Goal: Task Accomplishment & Management: Manage account settings

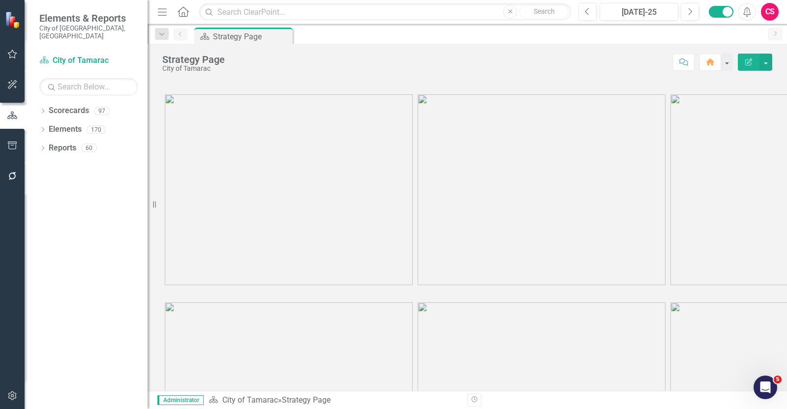
drag, startPoint x: 154, startPoint y: 198, endPoint x: 12, endPoint y: 172, distance: 144.1
click at [12, 172] on div "Elements & Reports City of Tamarac, FL Scorecard City of Tamarac Search Dropdow…" at bounding box center [74, 204] width 148 height 409
click at [64, 105] on link "Scorecards" at bounding box center [69, 110] width 40 height 11
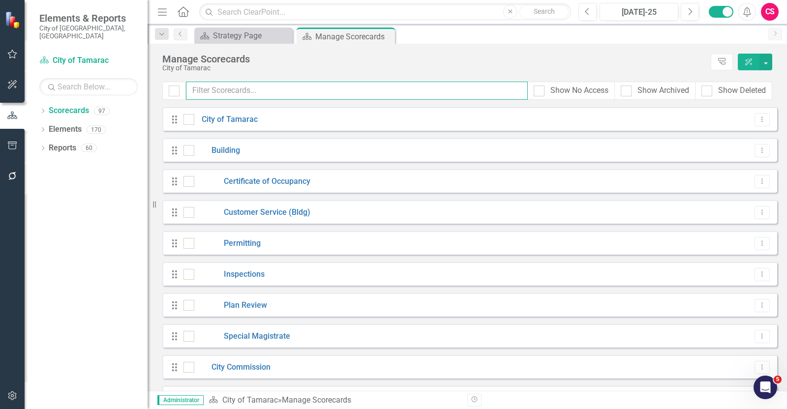
click at [235, 89] on input "text" at bounding box center [357, 91] width 342 height 18
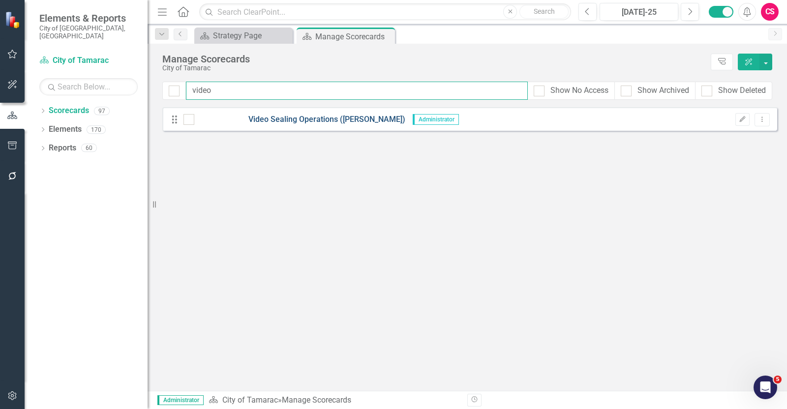
type input "video"
click at [312, 123] on link "Video Sealing Operations ([PERSON_NAME])" at bounding box center [299, 119] width 211 height 11
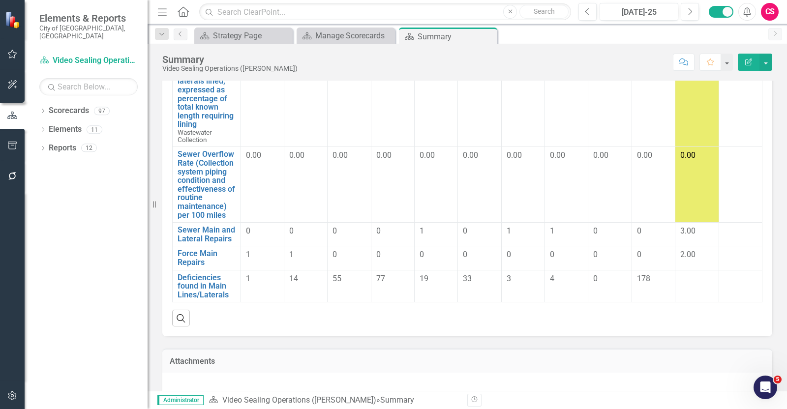
scroll to position [200, 0]
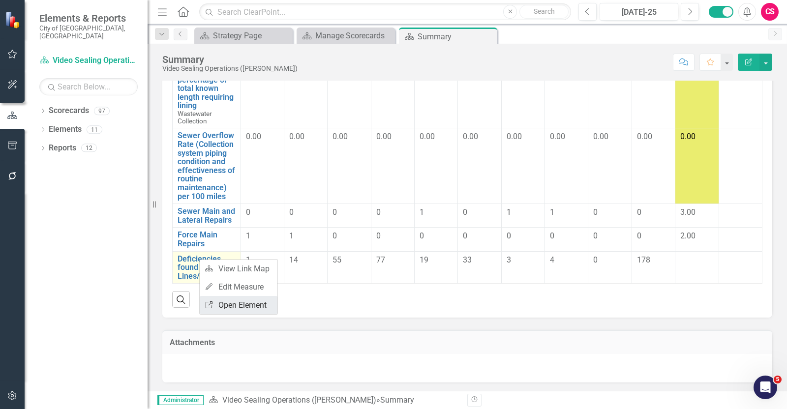
click at [233, 308] on link "Link Open Element" at bounding box center [239, 305] width 78 height 18
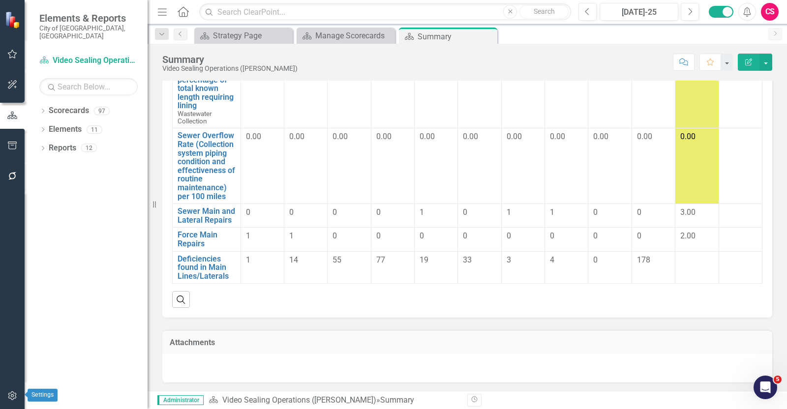
click at [16, 390] on button "button" at bounding box center [12, 396] width 22 height 21
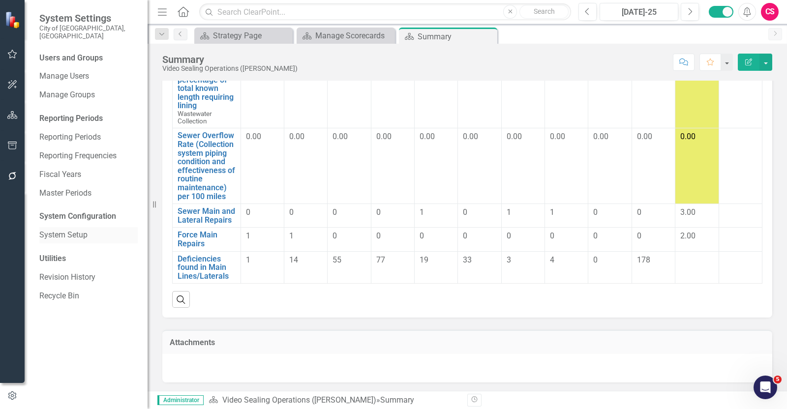
click at [72, 227] on div "System Setup" at bounding box center [88, 235] width 98 height 16
click at [83, 230] on link "System Setup" at bounding box center [88, 235] width 98 height 11
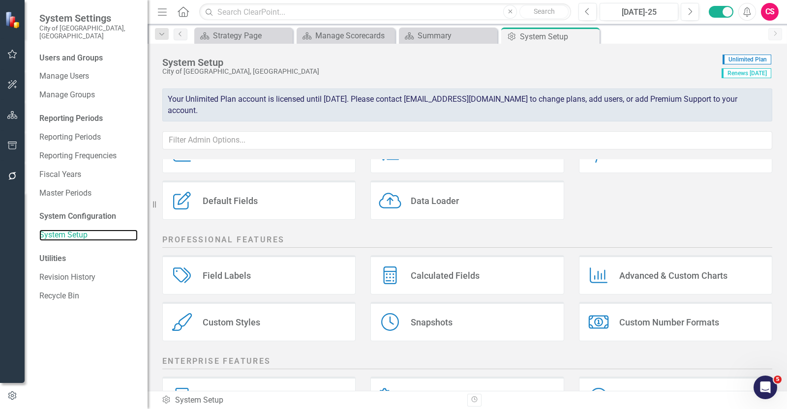
scroll to position [182, 0]
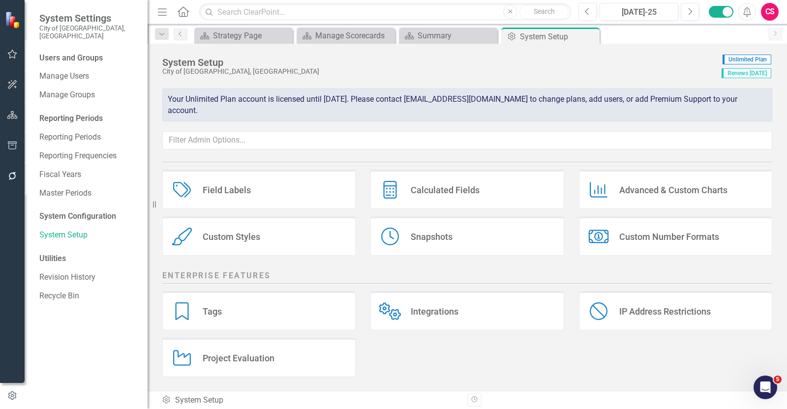
click at [463, 193] on div "Calculated Fields" at bounding box center [445, 189] width 69 height 11
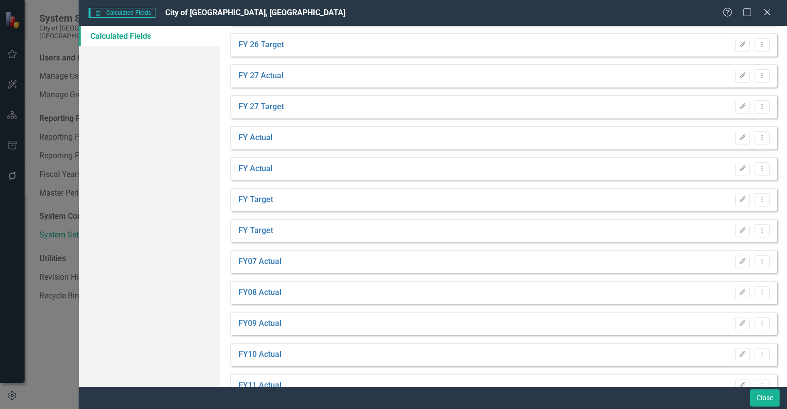
scroll to position [553, 0]
click at [739, 229] on icon "Edit" at bounding box center [742, 230] width 7 height 6
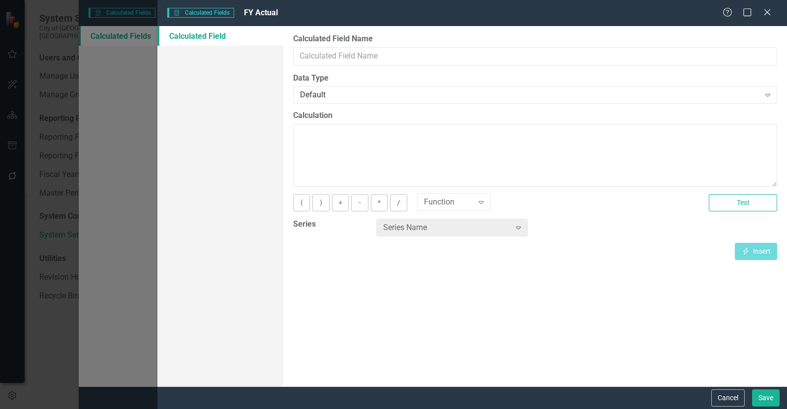
type input "FY Actual"
type textarea "[FY Actual][CurrentPeriod]"
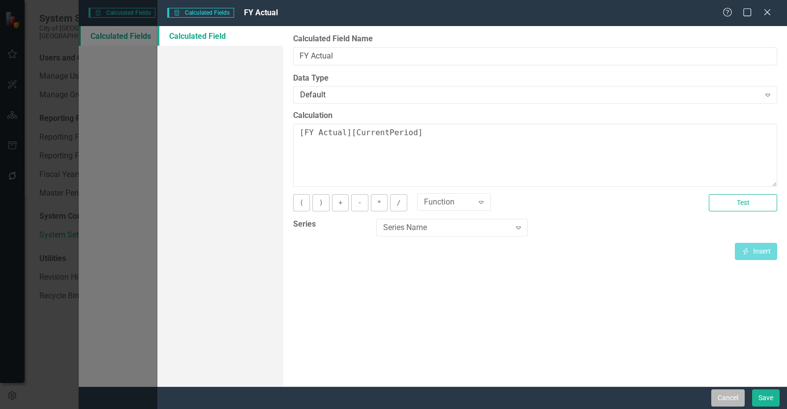
click at [722, 394] on button "Cancel" at bounding box center [727, 398] width 33 height 17
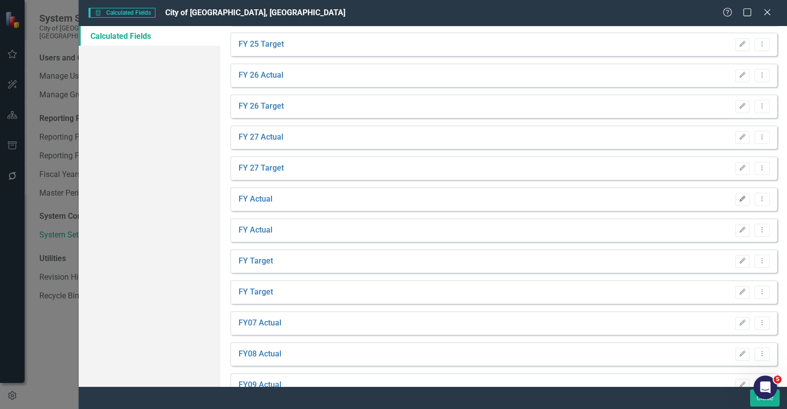
click at [739, 200] on icon "Edit" at bounding box center [742, 199] width 7 height 6
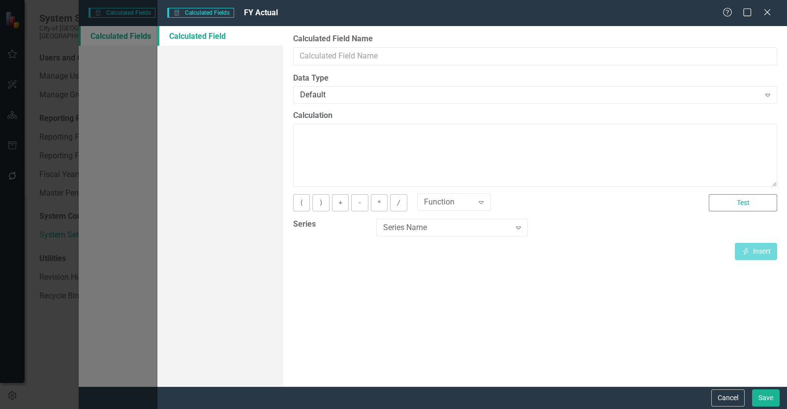
type input "FY Actual"
type textarea "[FY Actual][CurrentPeriod]"
click at [730, 401] on button "Cancel" at bounding box center [727, 398] width 33 height 17
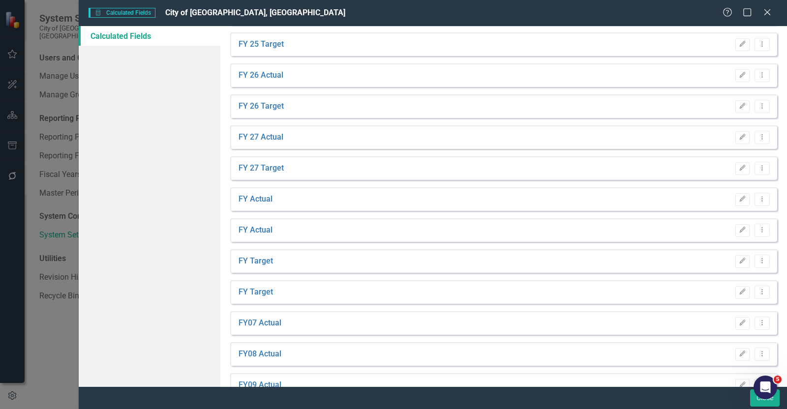
click at [730, 231] on div "Edit Dropdown Menu" at bounding box center [749, 230] width 39 height 13
click at [739, 232] on icon "Edit" at bounding box center [742, 230] width 7 height 6
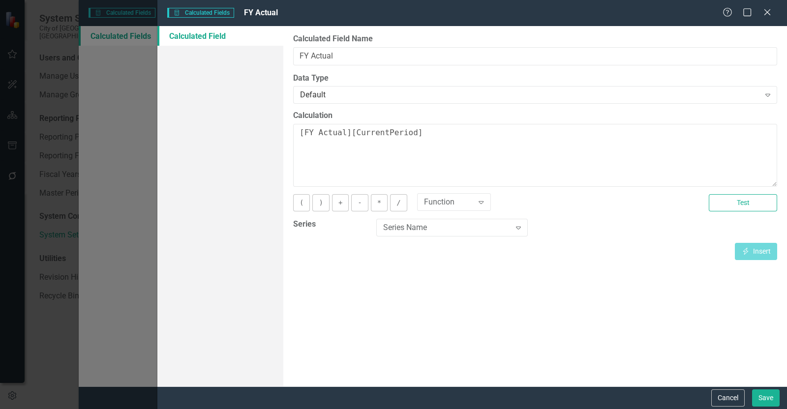
click at [721, 386] on div "Calculated Fields in ClearPoint are primarily used in Summary Reports to compar…" at bounding box center [535, 206] width 504 height 361
drag, startPoint x: 721, startPoint y: 395, endPoint x: 682, endPoint y: 362, distance: 51.3
click at [721, 396] on button "Cancel" at bounding box center [727, 398] width 33 height 17
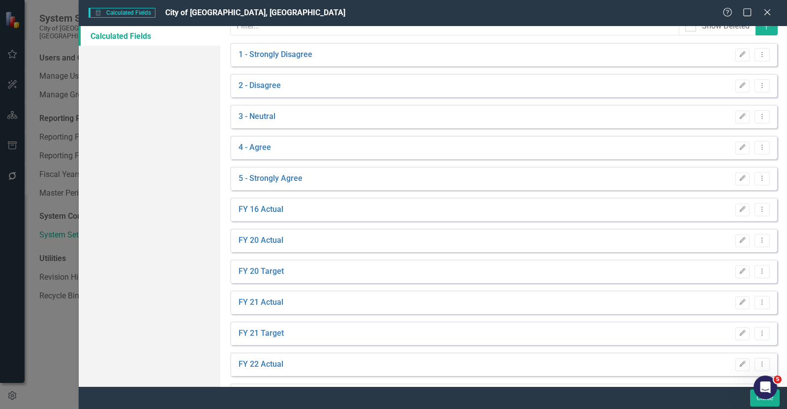
scroll to position [0, 0]
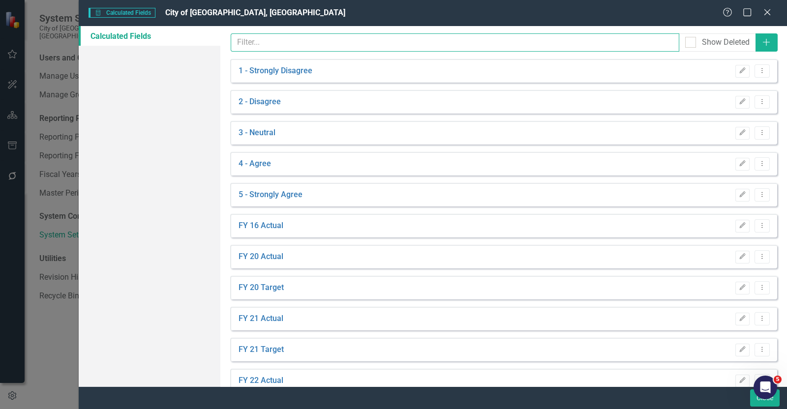
click at [335, 43] on input "text" at bounding box center [455, 42] width 449 height 18
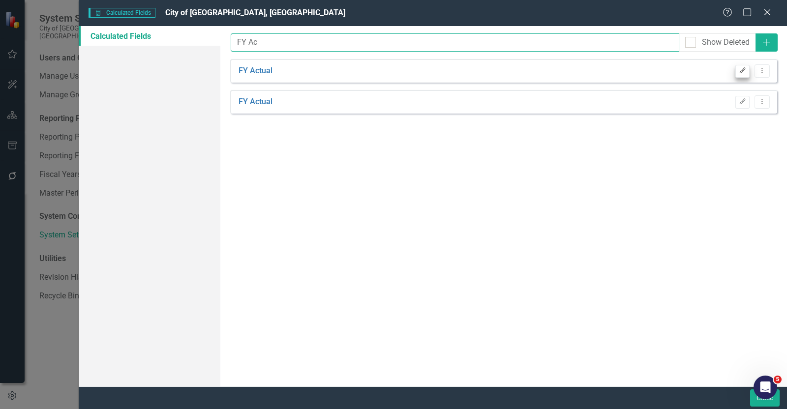
type input "FY Ac"
click at [746, 72] on icon "Edit" at bounding box center [742, 71] width 7 height 6
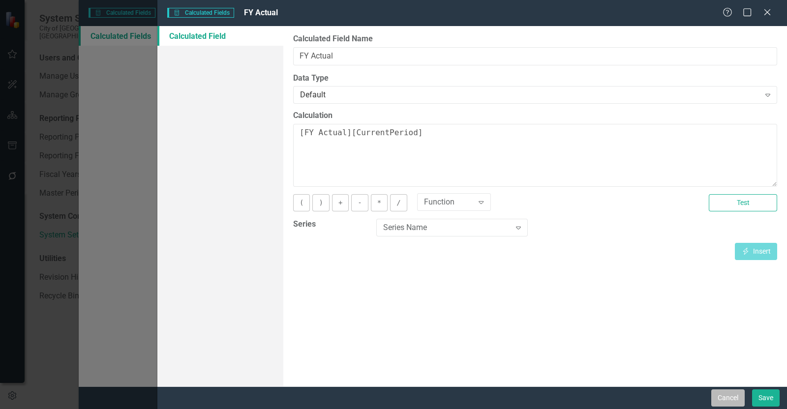
click at [724, 392] on button "Cancel" at bounding box center [727, 398] width 33 height 17
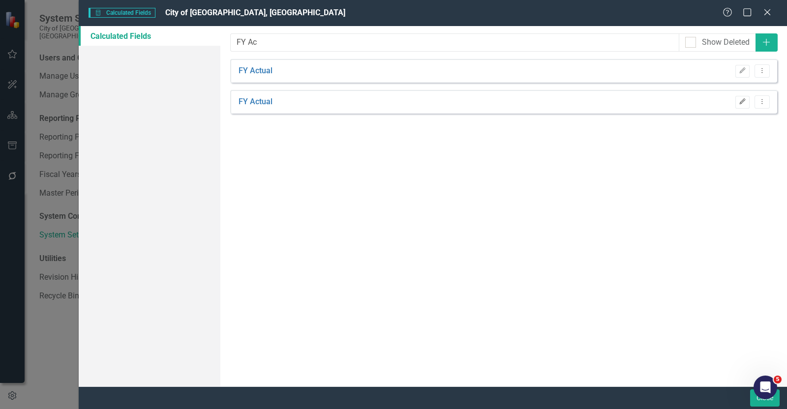
click at [739, 96] on button "Edit" at bounding box center [742, 102] width 14 height 13
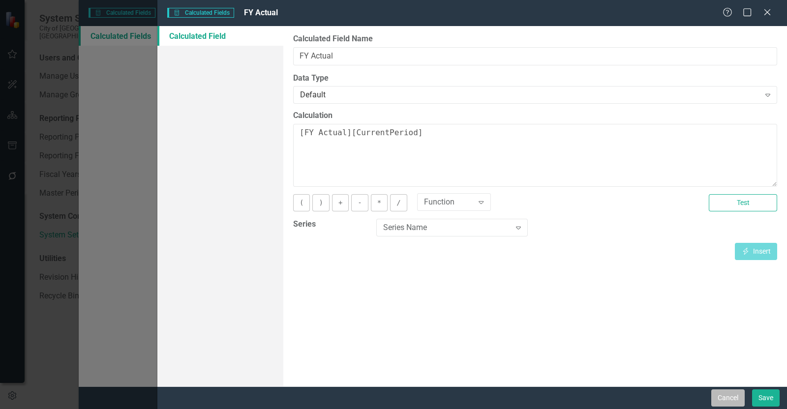
click at [724, 402] on button "Cancel" at bounding box center [727, 398] width 33 height 17
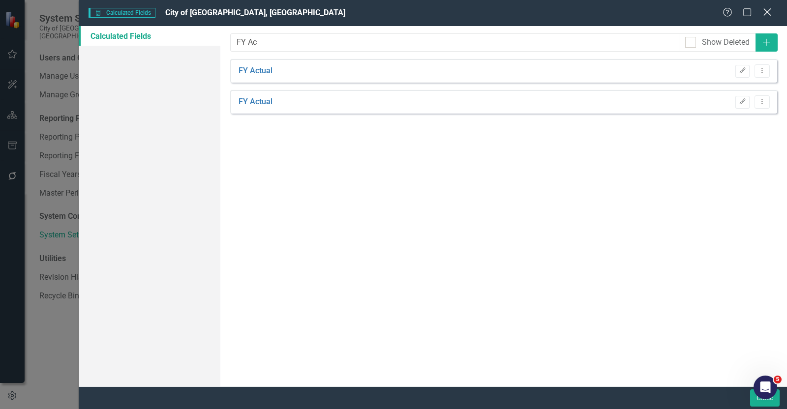
click at [770, 15] on icon "Close" at bounding box center [767, 11] width 12 height 9
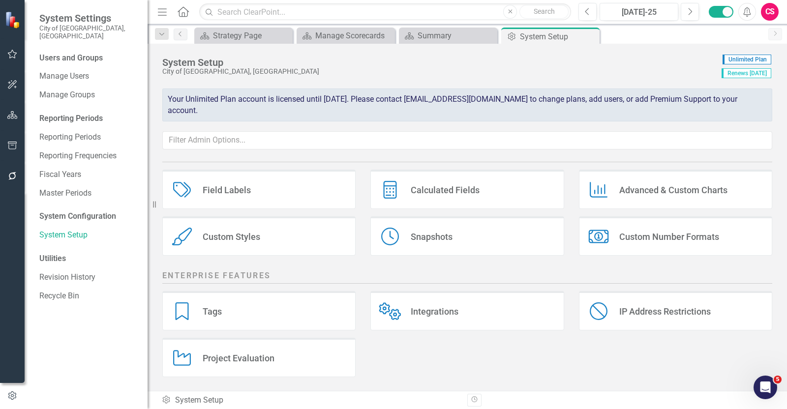
click at [20, 113] on button "button" at bounding box center [12, 115] width 22 height 21
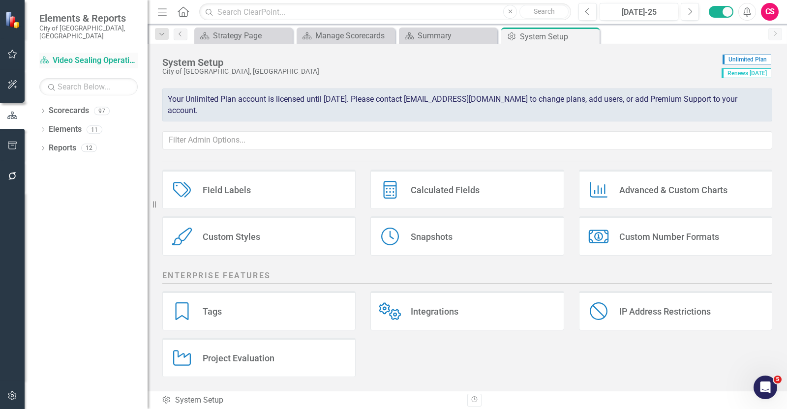
click at [80, 55] on link "Scorecard Video Sealing Operations (Jerry)" at bounding box center [88, 60] width 98 height 11
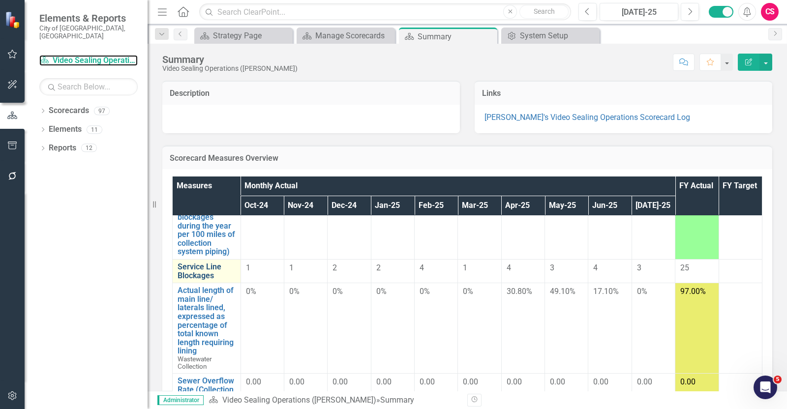
scroll to position [184, 0]
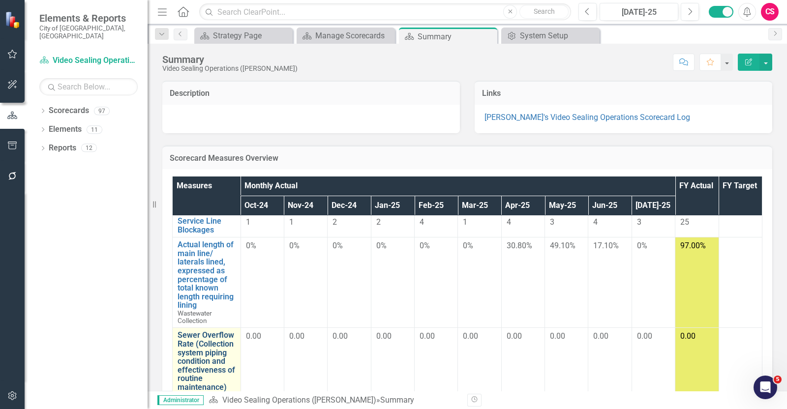
click at [184, 331] on link "Sewer Overflow Rate (Collection system piping condition and effectiveness of ro…" at bounding box center [207, 365] width 58 height 69
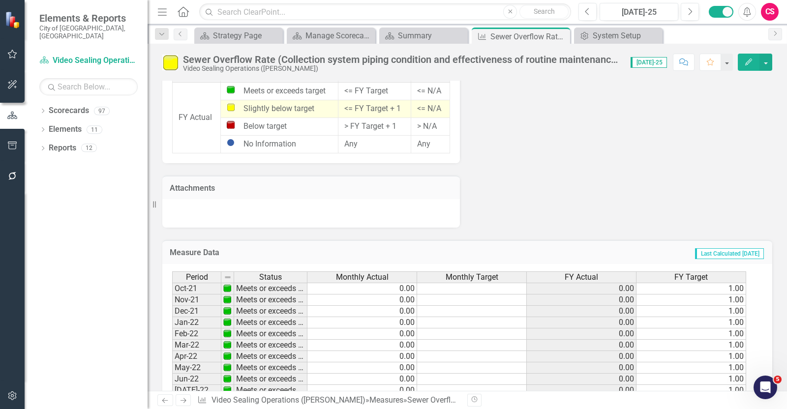
click at [583, 273] on span "FY Actual" at bounding box center [581, 277] width 33 height 9
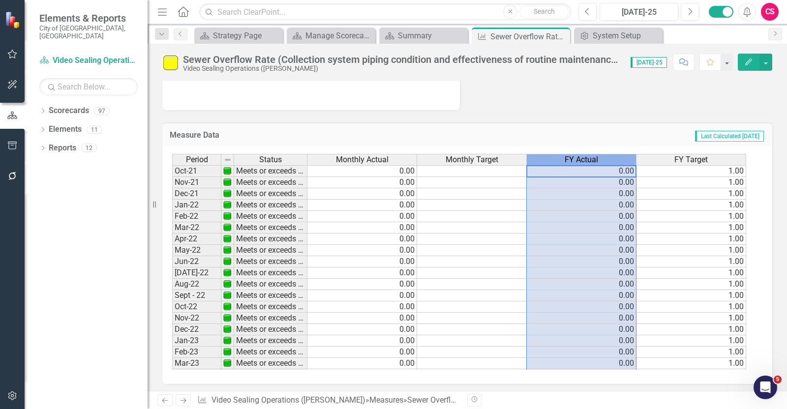
click at [583, 155] on span "FY Actual" at bounding box center [581, 159] width 33 height 9
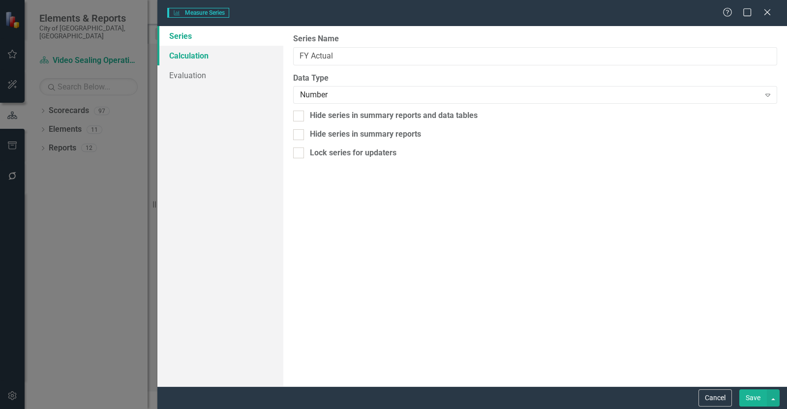
type input "FY Actual"
click at [187, 58] on link "Calculation" at bounding box center [220, 56] width 126 height 20
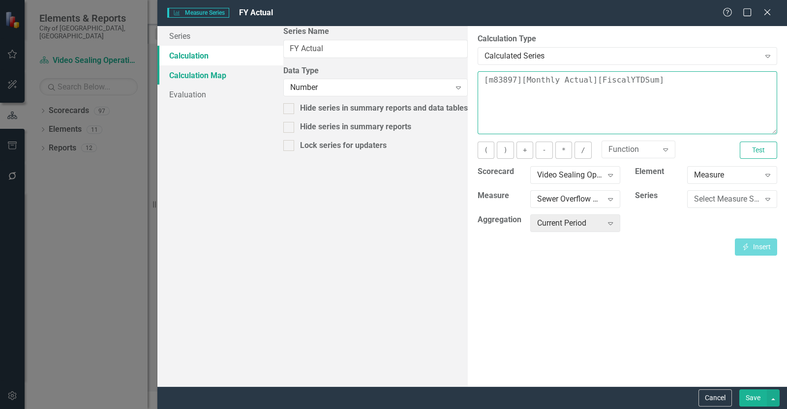
drag, startPoint x: 513, startPoint y: 77, endPoint x: 260, endPoint y: 76, distance: 253.3
click at [263, 76] on div "Series Calculation Calculation Map Evaluation From this page, you can edit the …" at bounding box center [472, 206] width 630 height 361
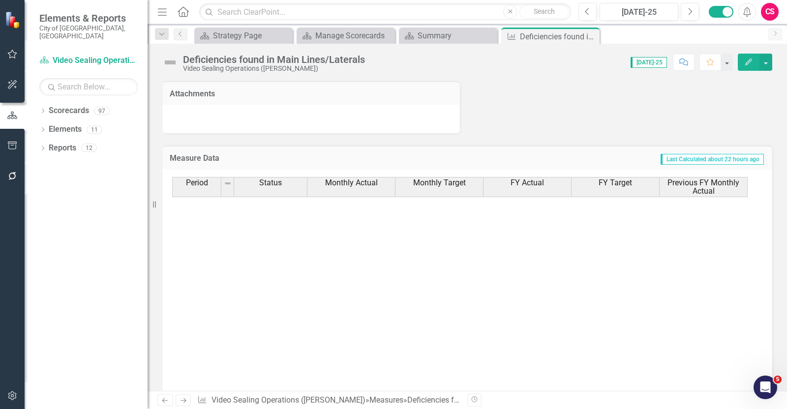
scroll to position [362, 0]
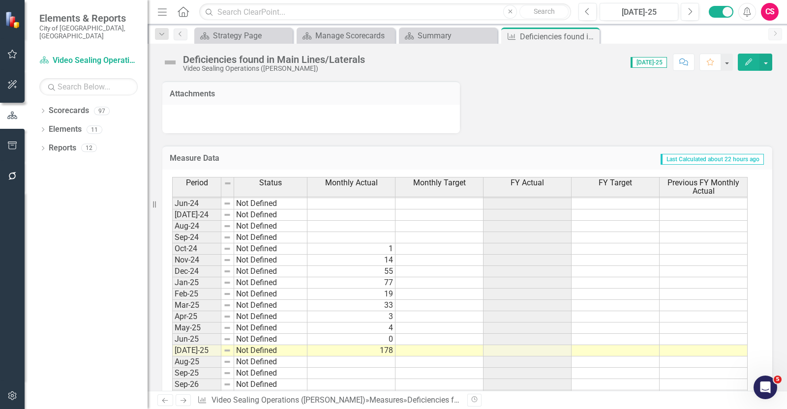
click at [530, 185] on div "FY Actual" at bounding box center [527, 183] width 88 height 11
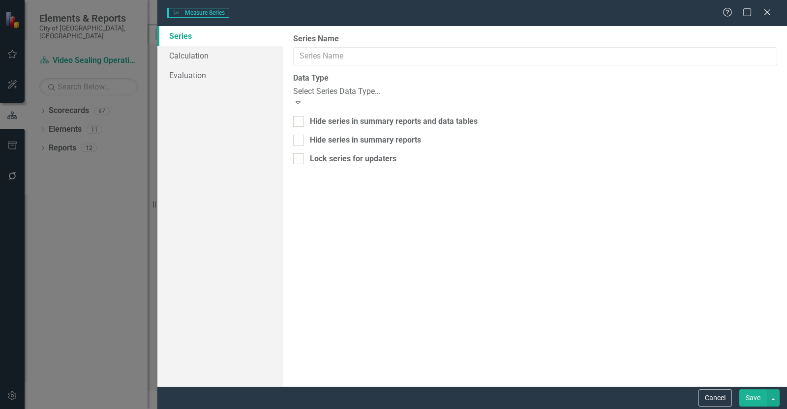
type input "FY Actual"
click at [231, 54] on link "Calculation" at bounding box center [220, 56] width 126 height 20
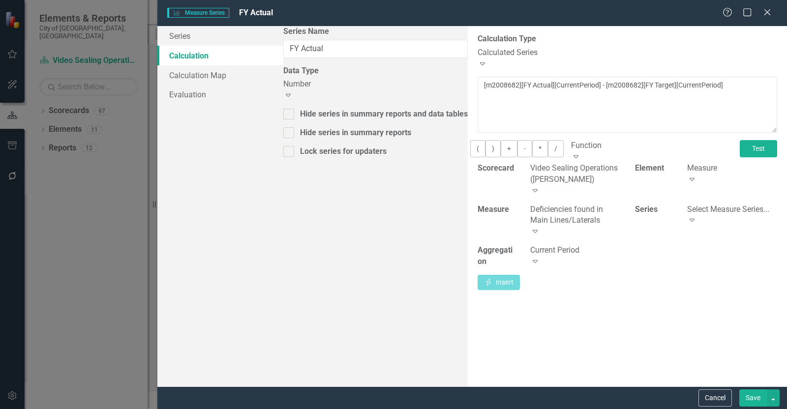
click at [740, 154] on button "Test" at bounding box center [759, 148] width 38 height 17
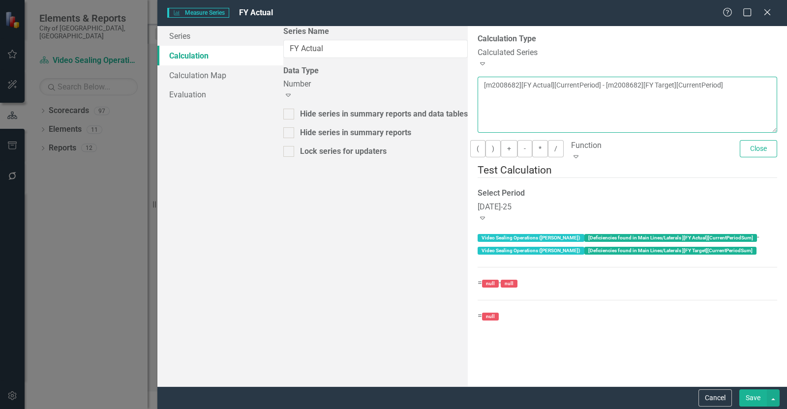
drag, startPoint x: 645, startPoint y: 79, endPoint x: 53, endPoint y: 72, distance: 591.7
click at [76, 80] on div "Measure Series Measure Series FY Actual Help Maximize Close Series Calculation …" at bounding box center [393, 204] width 787 height 409
drag, startPoint x: 325, startPoint y: 78, endPoint x: 320, endPoint y: 72, distance: 7.7
click at [478, 77] on textarea at bounding box center [628, 105] width 300 height 56
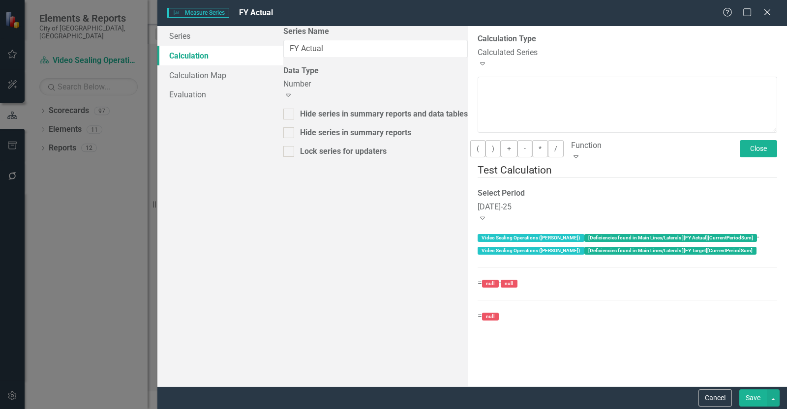
click at [740, 148] on button "Close" at bounding box center [759, 148] width 38 height 17
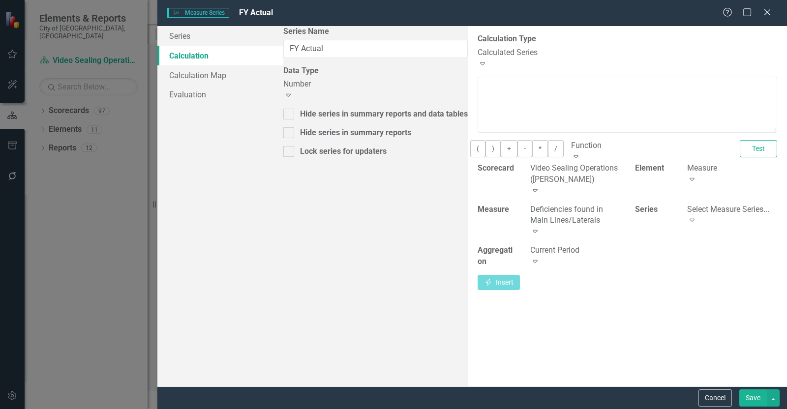
click at [687, 204] on div "Select Measure Series..." at bounding box center [732, 209] width 90 height 11
click at [643, 409] on div "Monthly Actual" at bounding box center [393, 414] width 787 height 11
click at [530, 245] on div "Current Period Expand" at bounding box center [575, 256] width 90 height 23
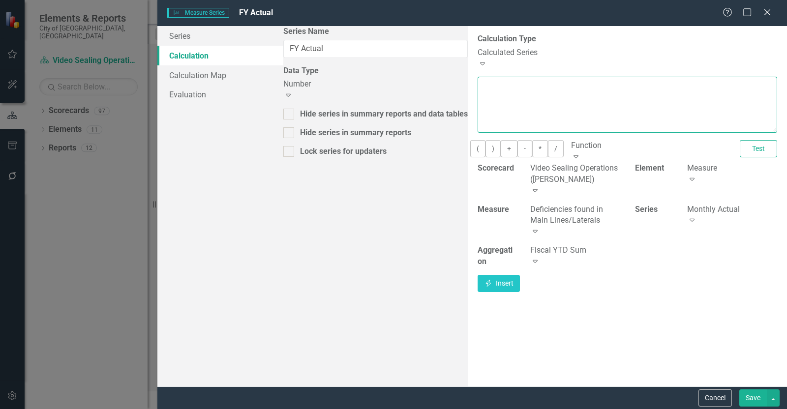
click at [478, 104] on textarea at bounding box center [628, 105] width 300 height 56
click at [493, 280] on icon "Insert" at bounding box center [488, 283] width 9 height 7
type textarea "[m2008682][Monthly Actual][FiscalYTDSum]"
click at [740, 144] on button "Test" at bounding box center [759, 148] width 38 height 17
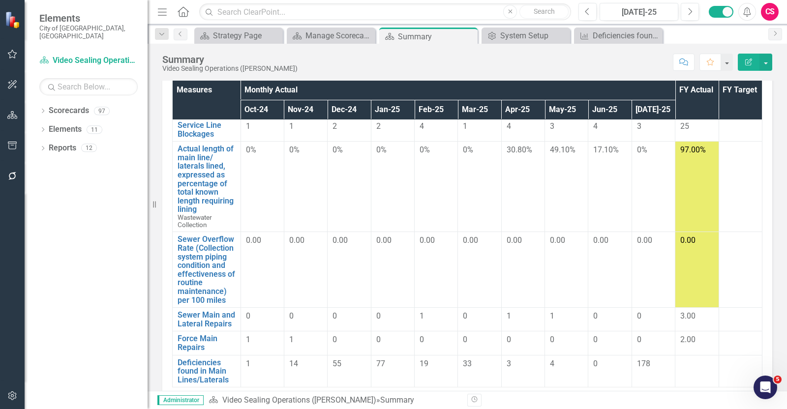
click at [605, 85] on th "Monthly Actual" at bounding box center [458, 90] width 435 height 19
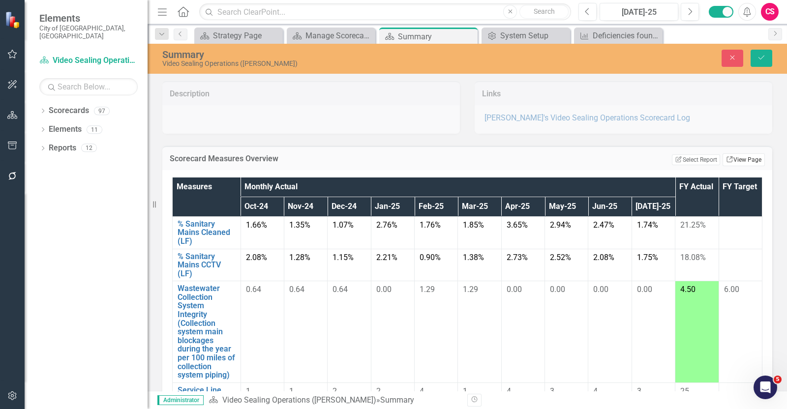
click at [740, 158] on link "Link View Page" at bounding box center [744, 159] width 42 height 13
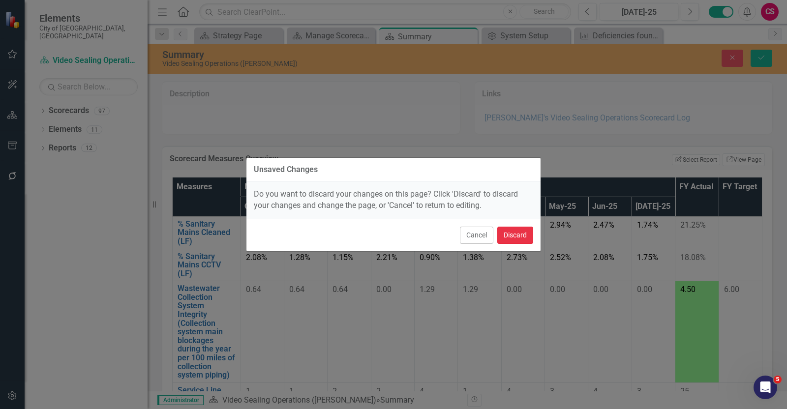
click at [511, 237] on button "Discard" at bounding box center [515, 235] width 36 height 17
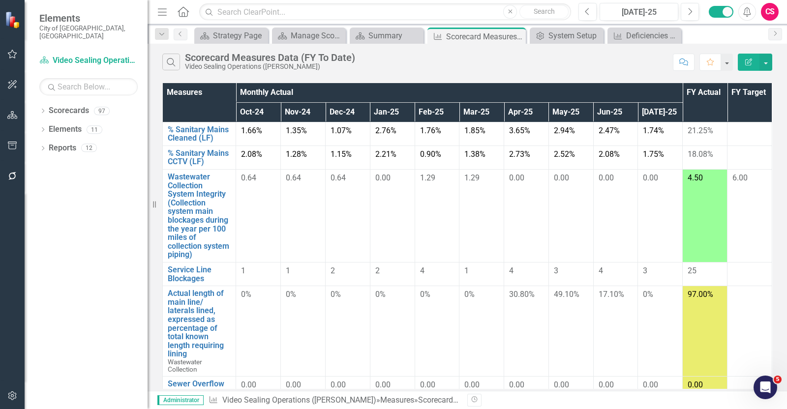
click at [747, 65] on button "Edit Report" at bounding box center [749, 62] width 22 height 17
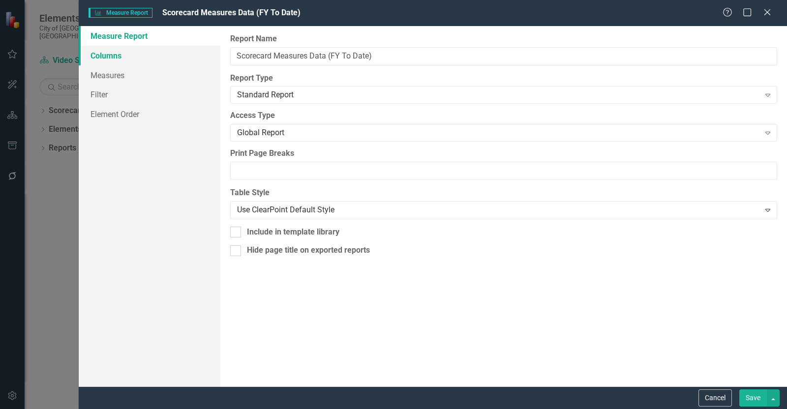
click at [174, 52] on link "Columns" at bounding box center [150, 56] width 142 height 20
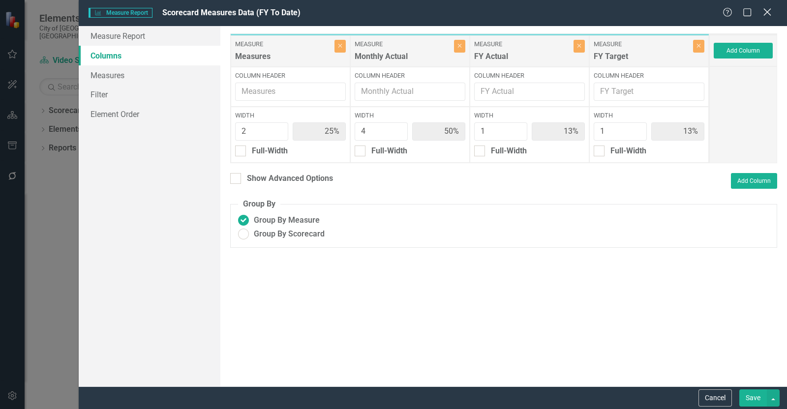
click at [769, 14] on icon at bounding box center [766, 11] width 7 height 7
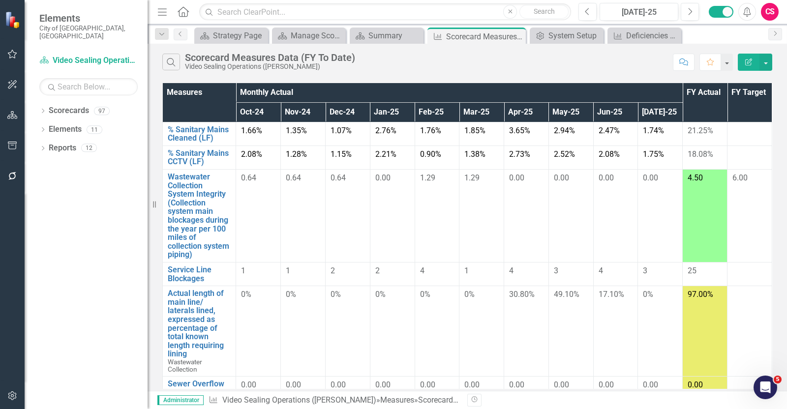
scroll to position [142, 0]
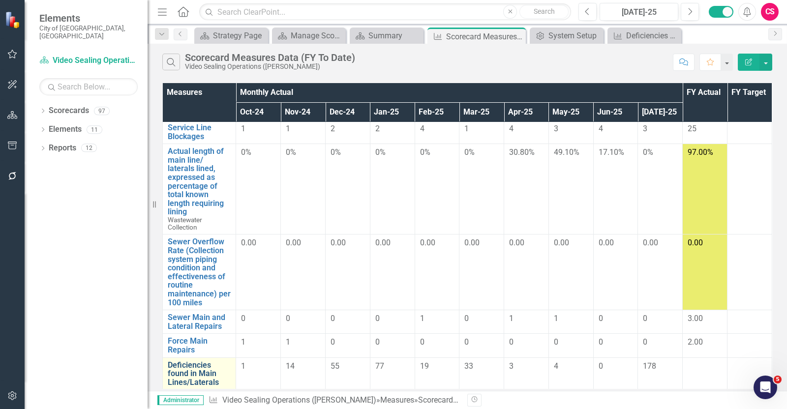
click at [177, 372] on link "Deficiencies found in Main Lines/Laterals" at bounding box center [199, 374] width 63 height 26
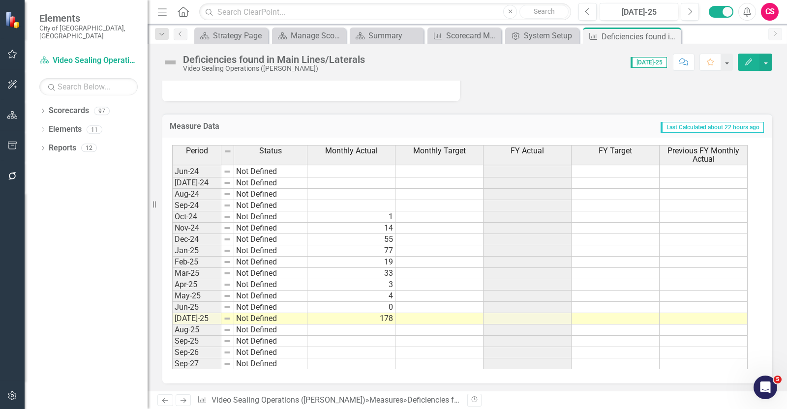
scroll to position [462, 0]
